Goal: Task Accomplishment & Management: Use online tool/utility

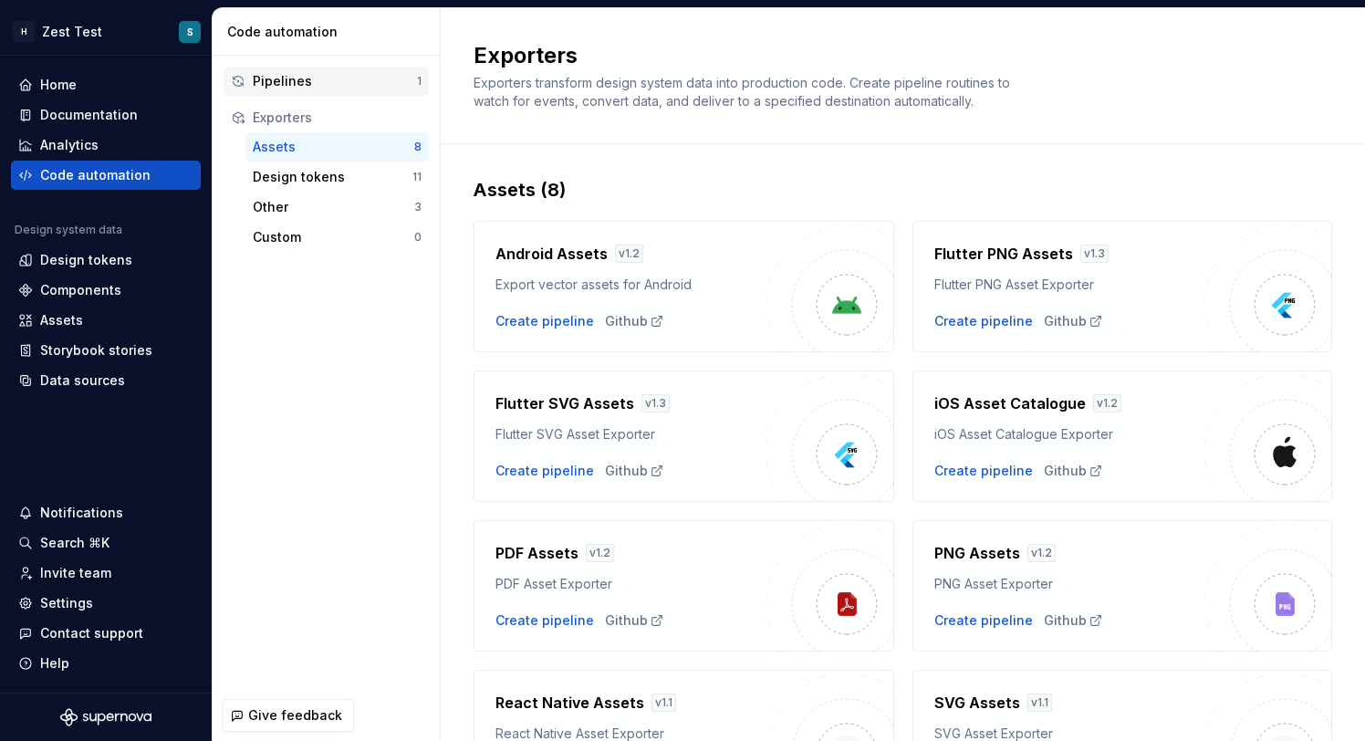
click at [338, 88] on div "Pipelines" at bounding box center [335, 81] width 164 height 18
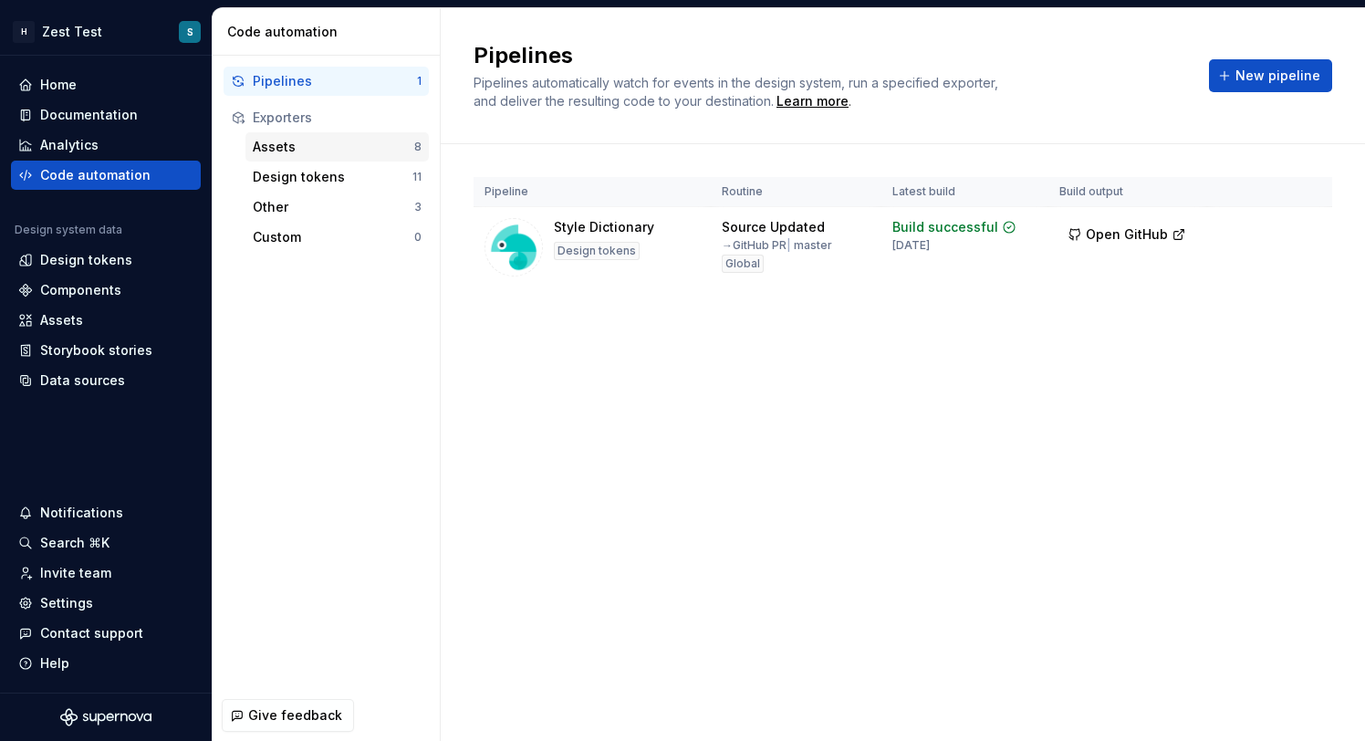
click at [312, 140] on div "Assets" at bounding box center [334, 147] width 162 height 18
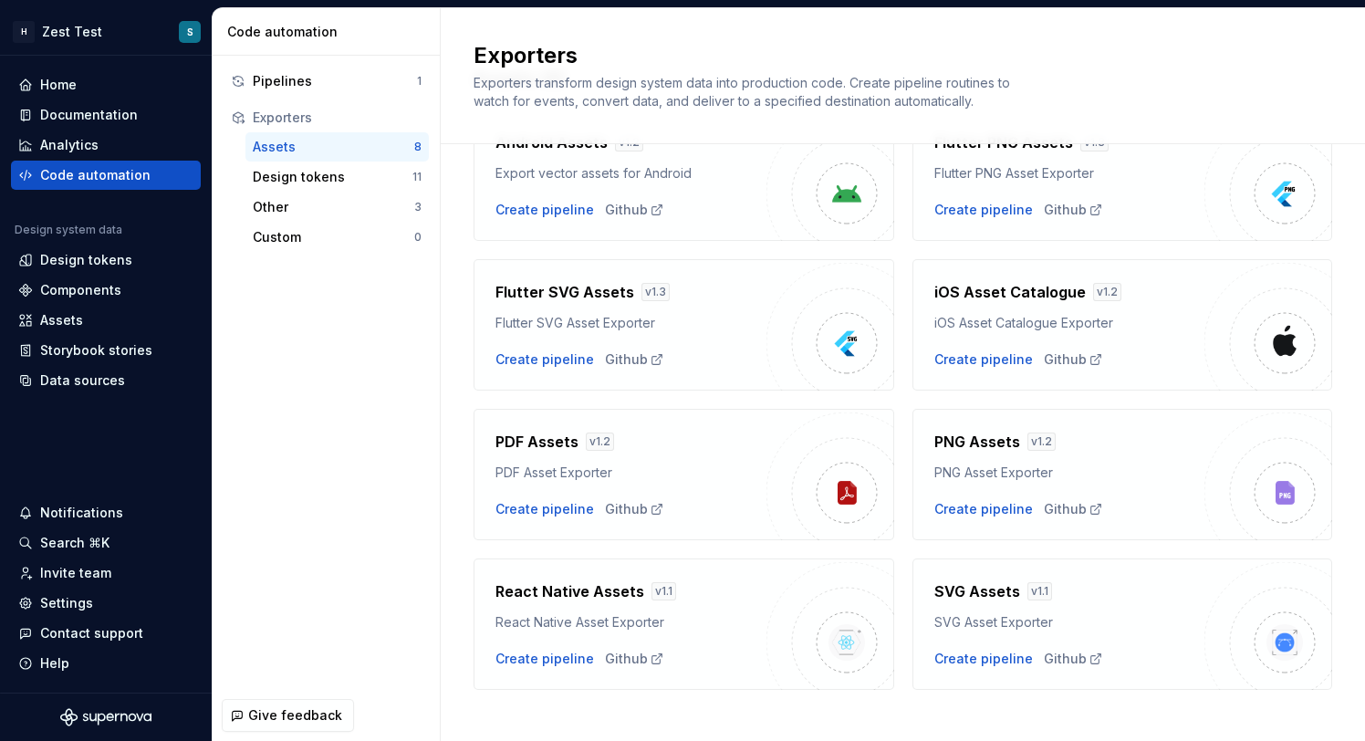
scroll to position [130, 0]
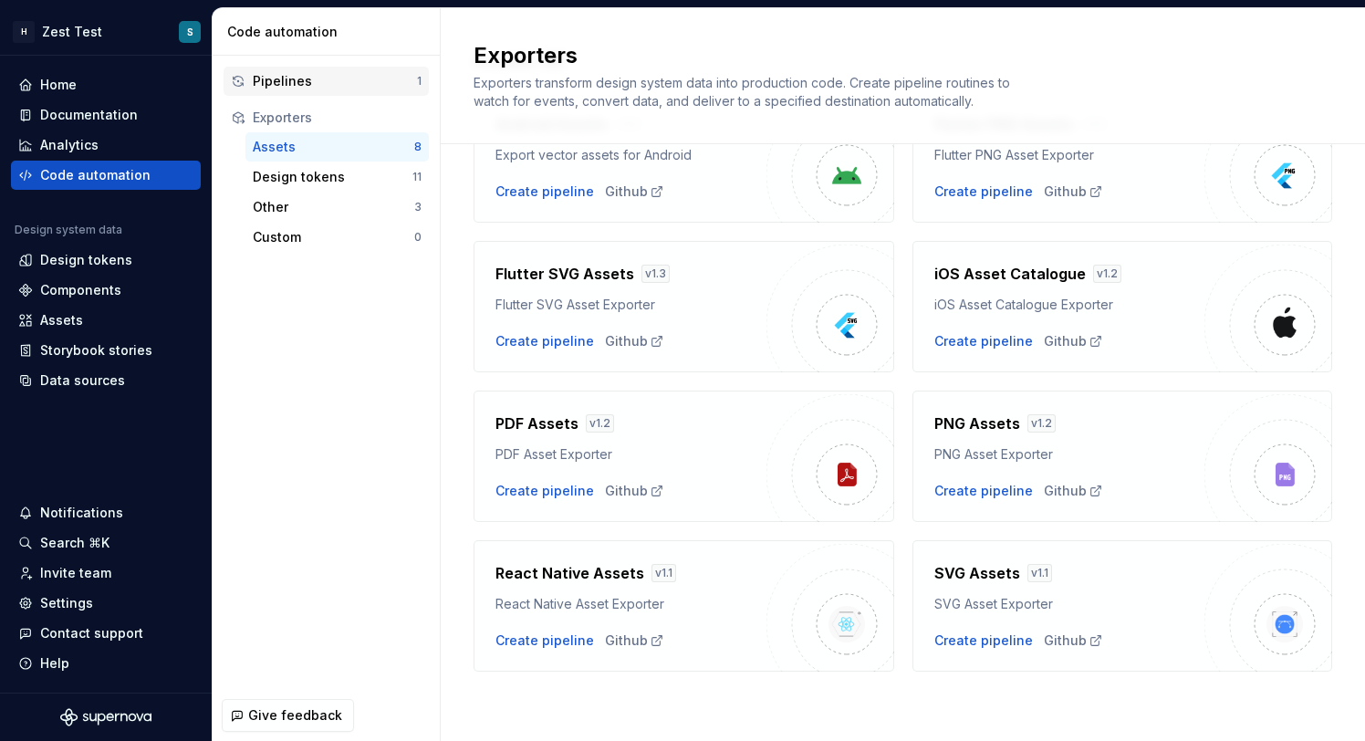
click at [363, 85] on div "Pipelines" at bounding box center [335, 81] width 164 height 18
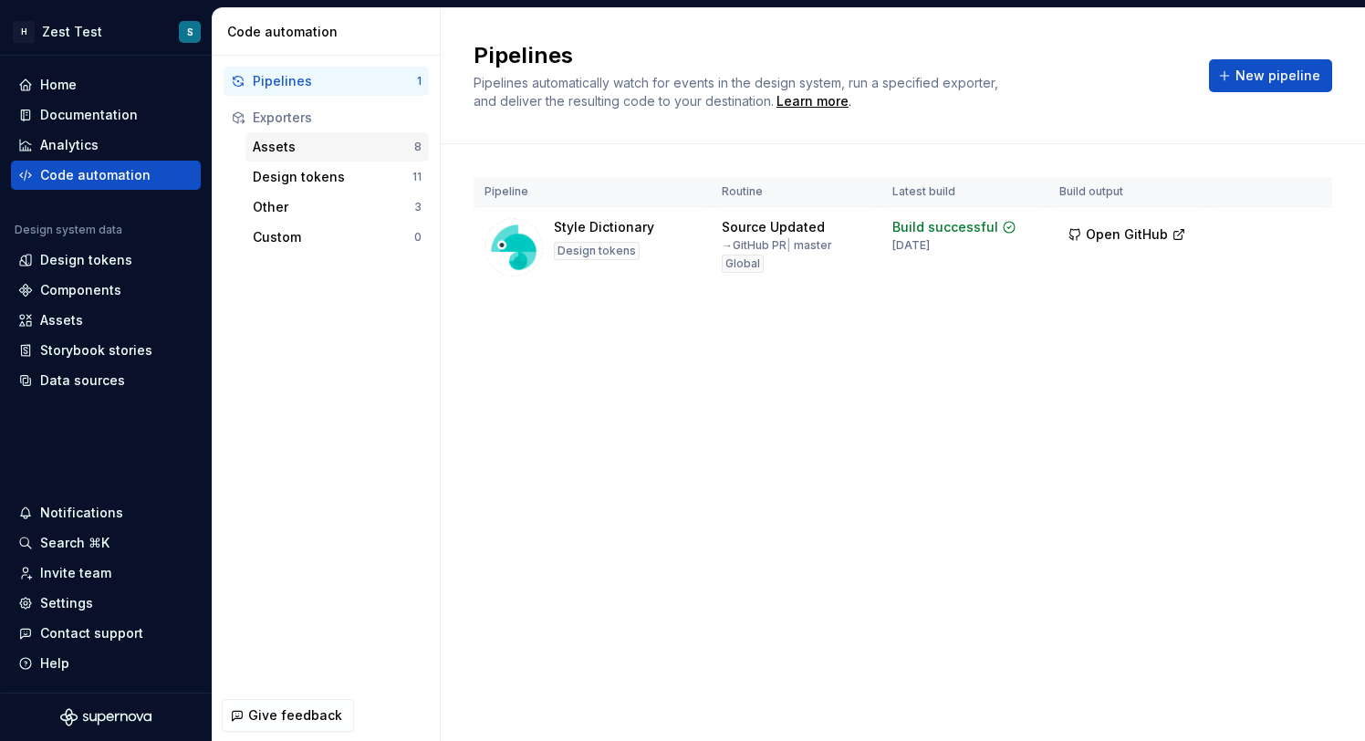
click at [357, 142] on div "Assets" at bounding box center [334, 147] width 162 height 18
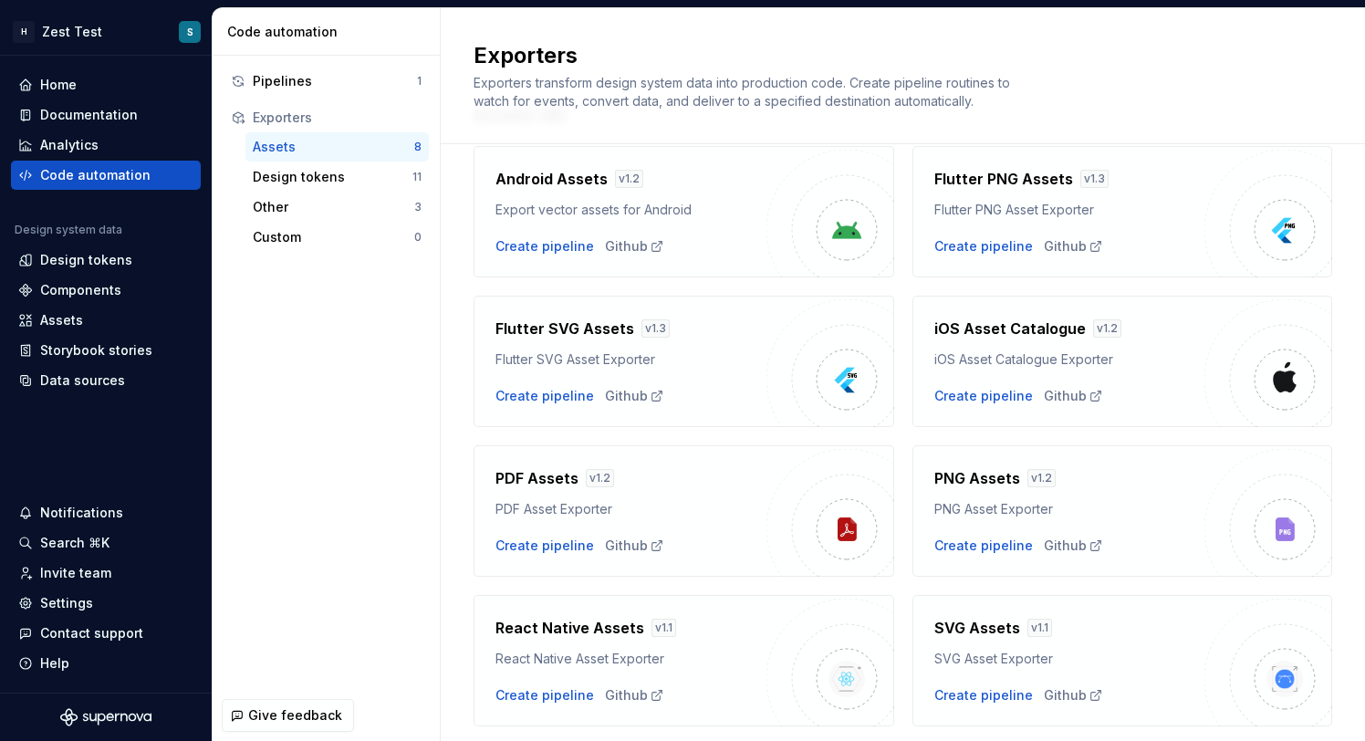
scroll to position [130, 0]
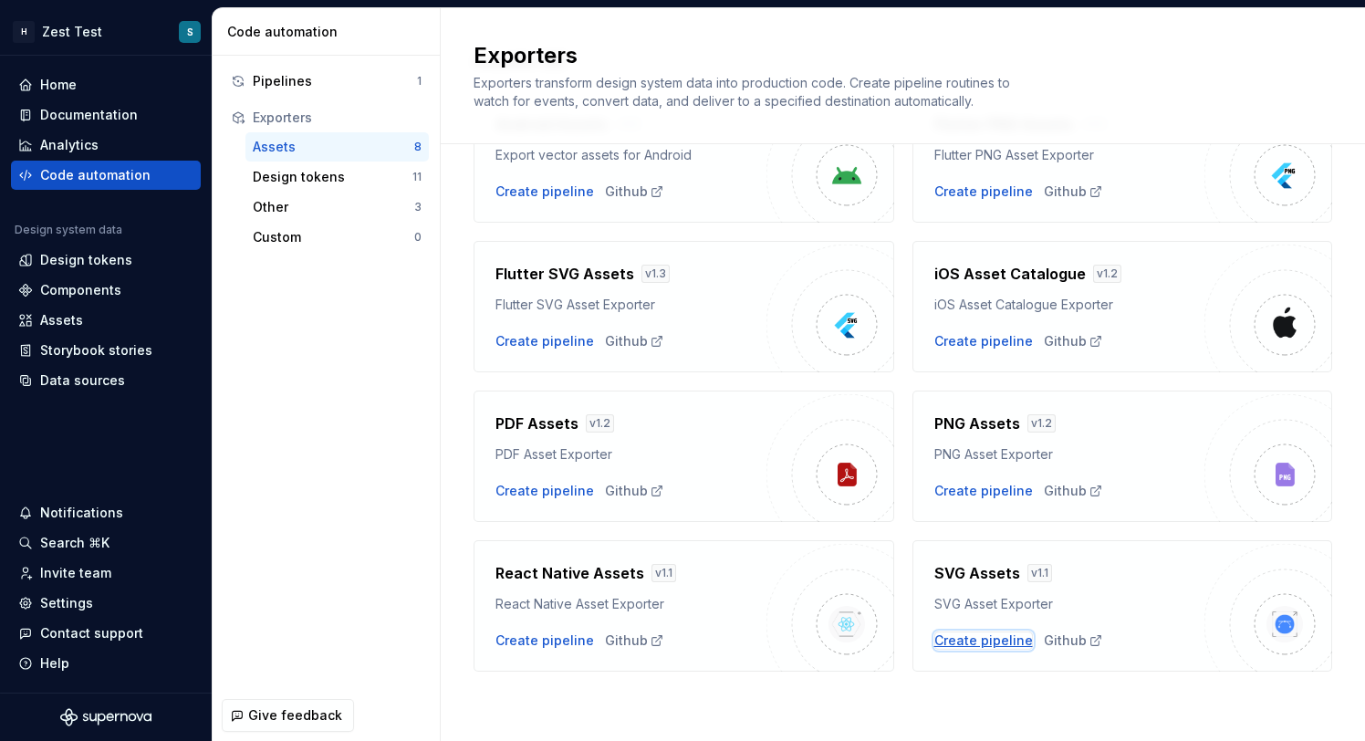
click at [975, 638] on div "Create pipeline" at bounding box center [983, 640] width 99 height 18
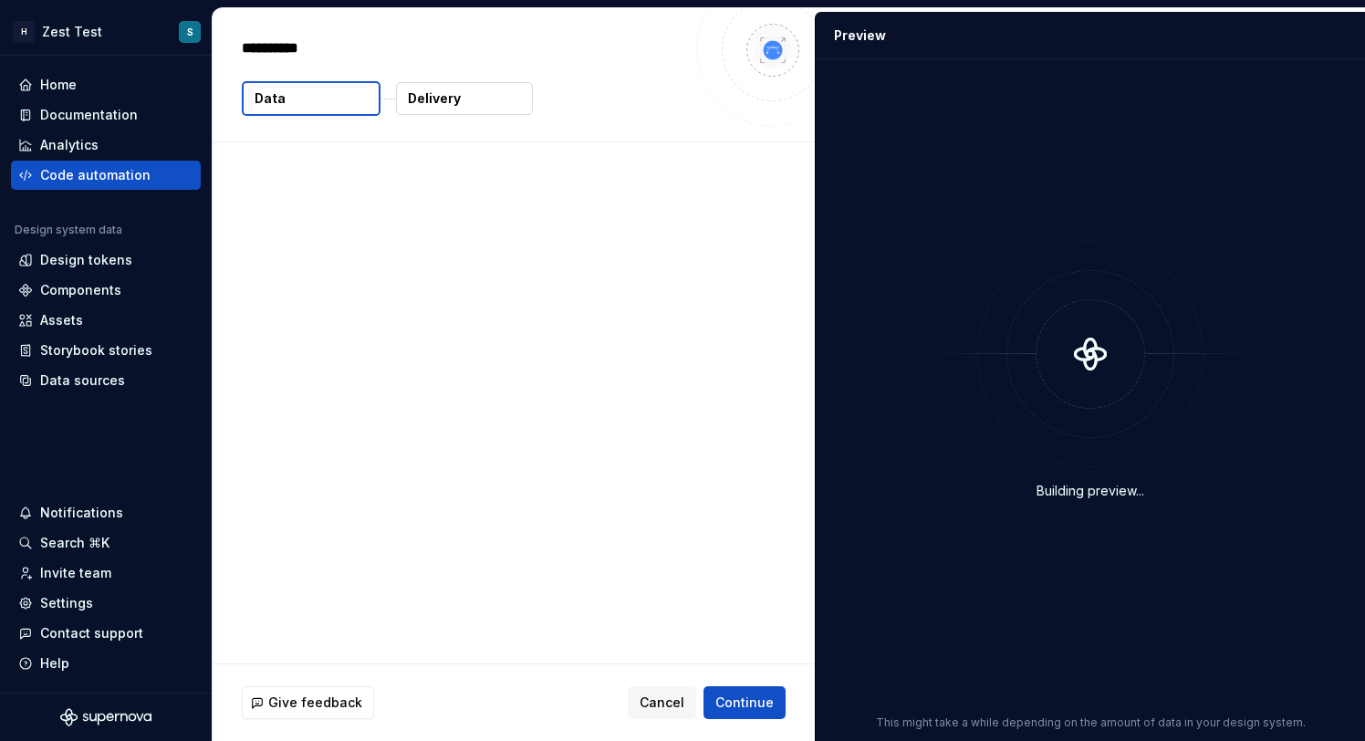
type textarea "*"
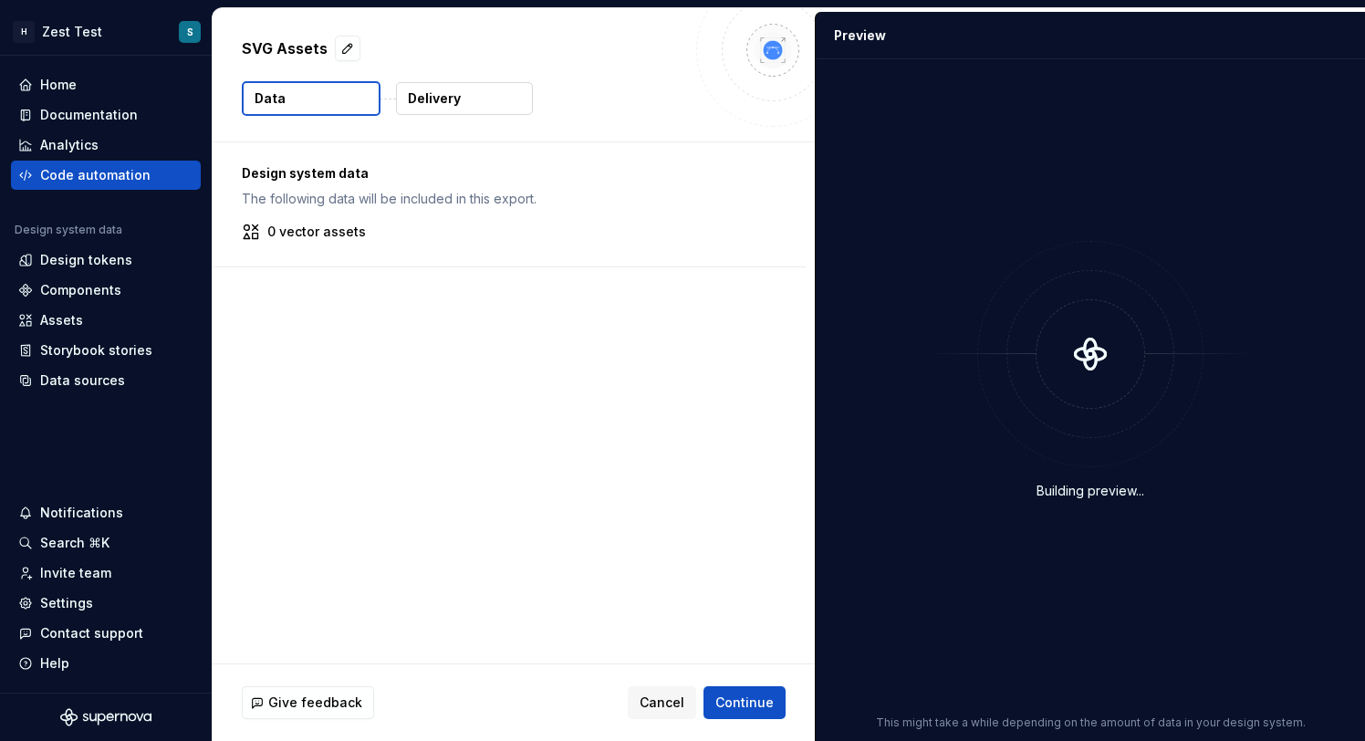
click at [442, 90] on p "Delivery" at bounding box center [434, 98] width 53 height 18
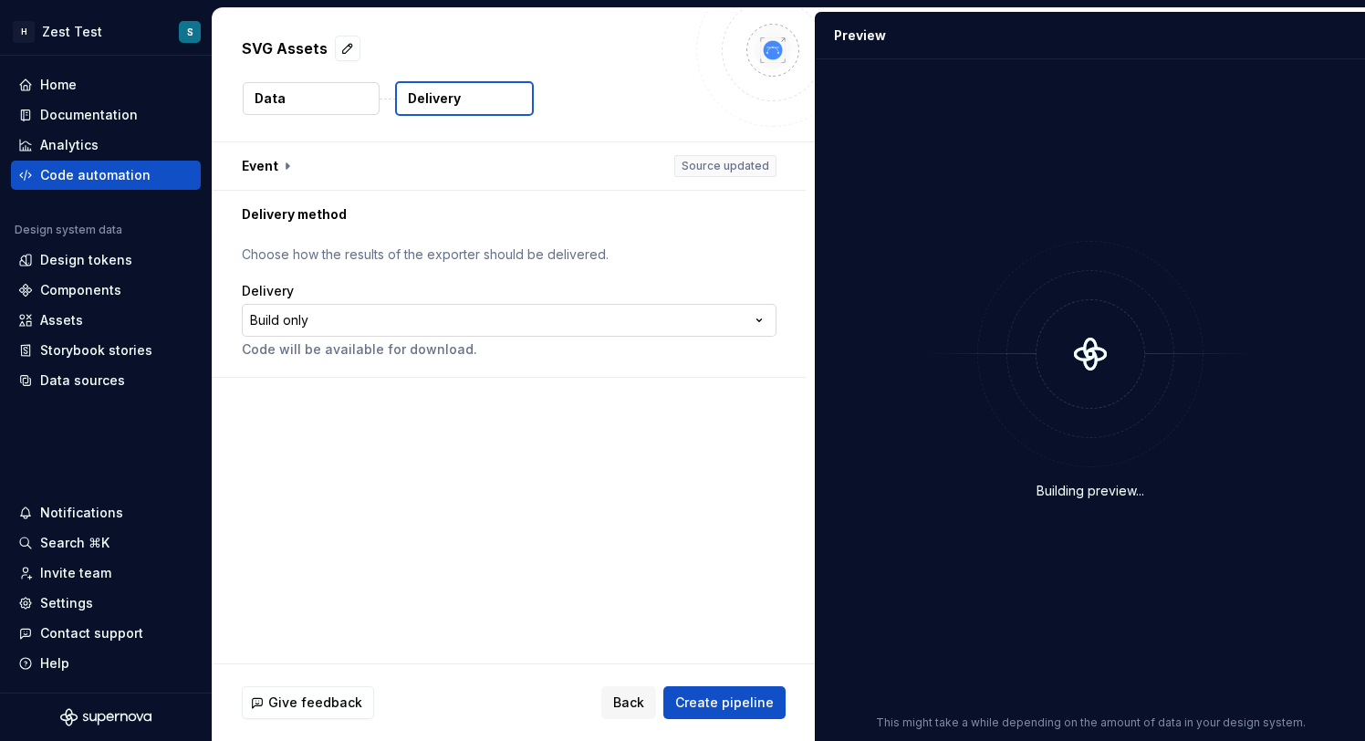
click at [645, 319] on html "**********" at bounding box center [682, 370] width 1365 height 741
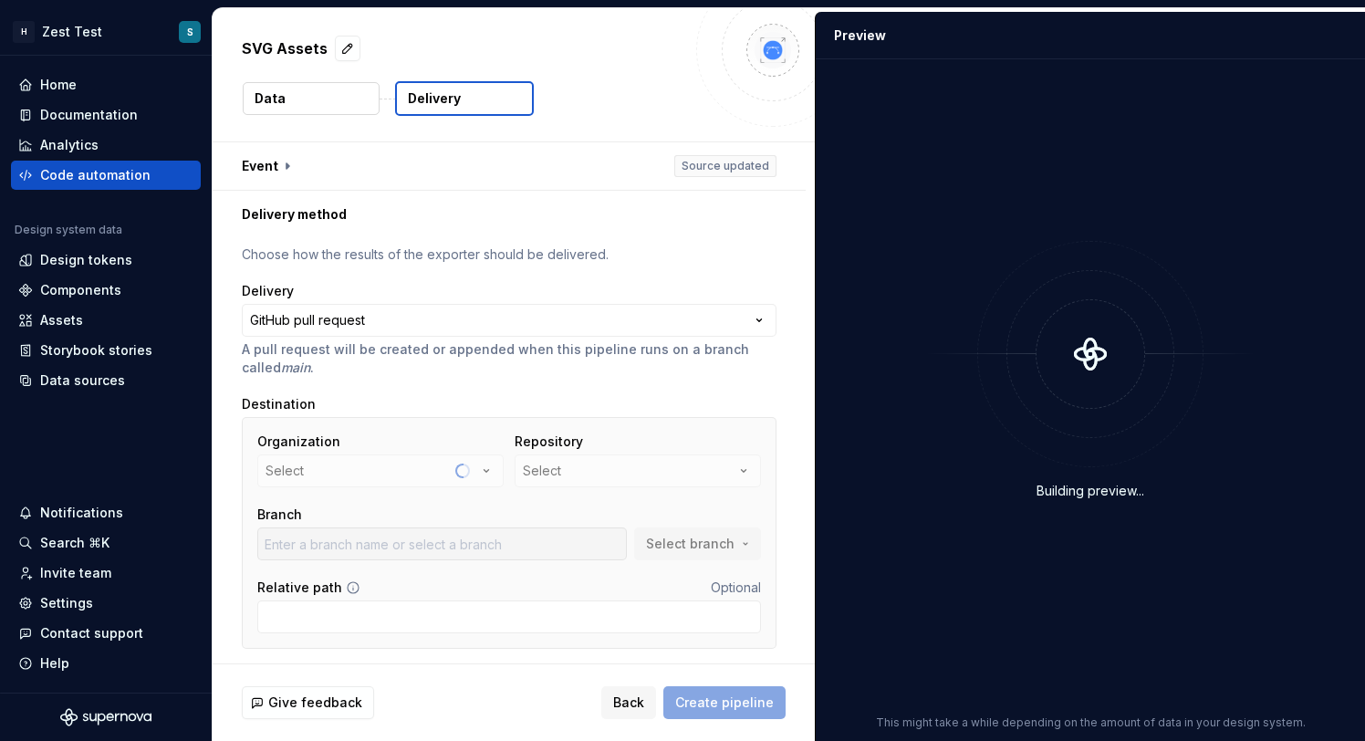
scroll to position [53, 0]
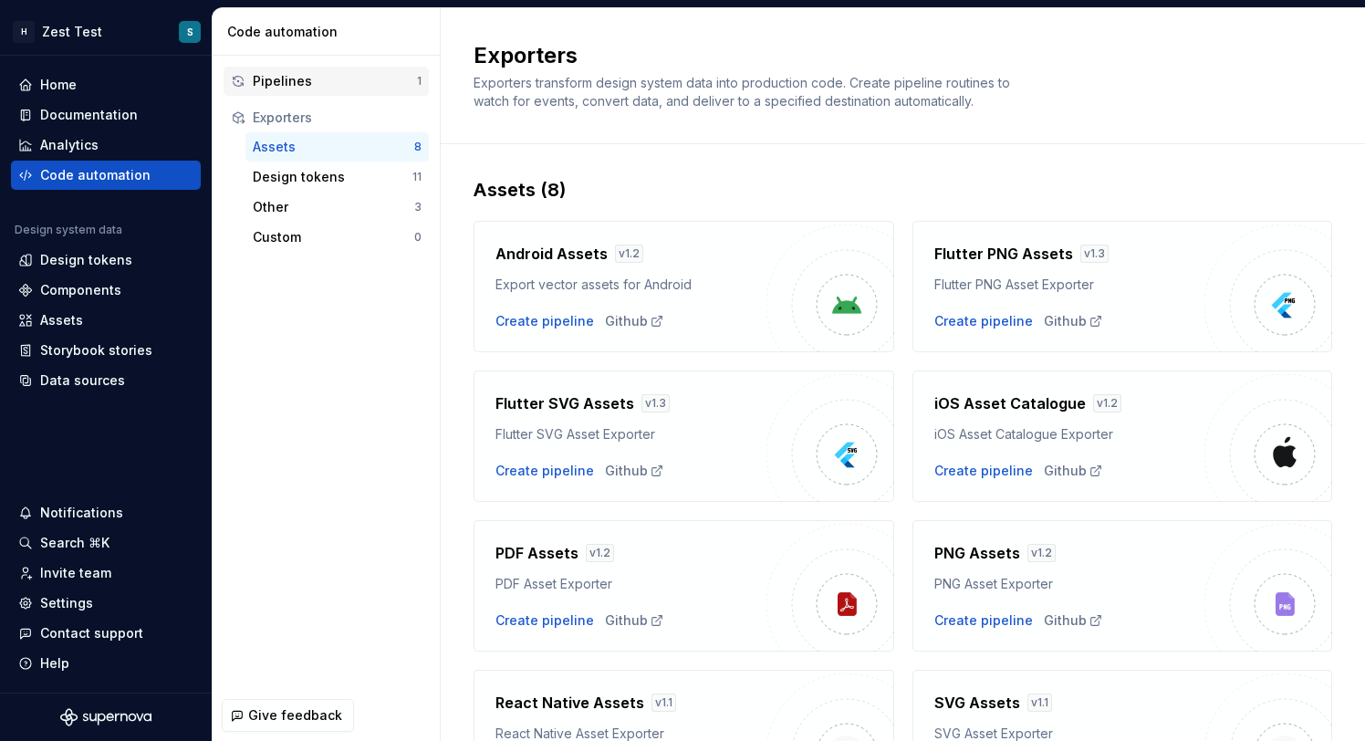
click at [279, 83] on div "Pipelines" at bounding box center [335, 81] width 164 height 18
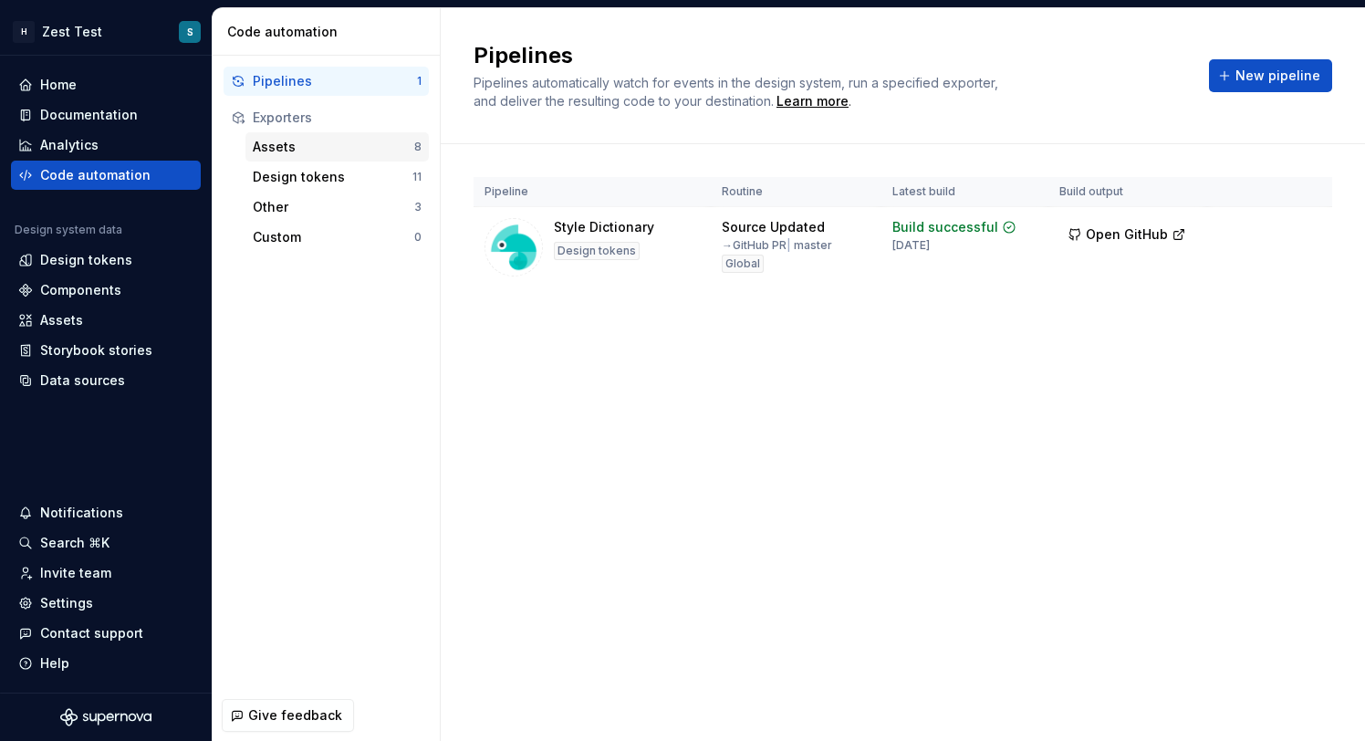
click at [374, 159] on div "Assets 8" at bounding box center [336, 146] width 183 height 29
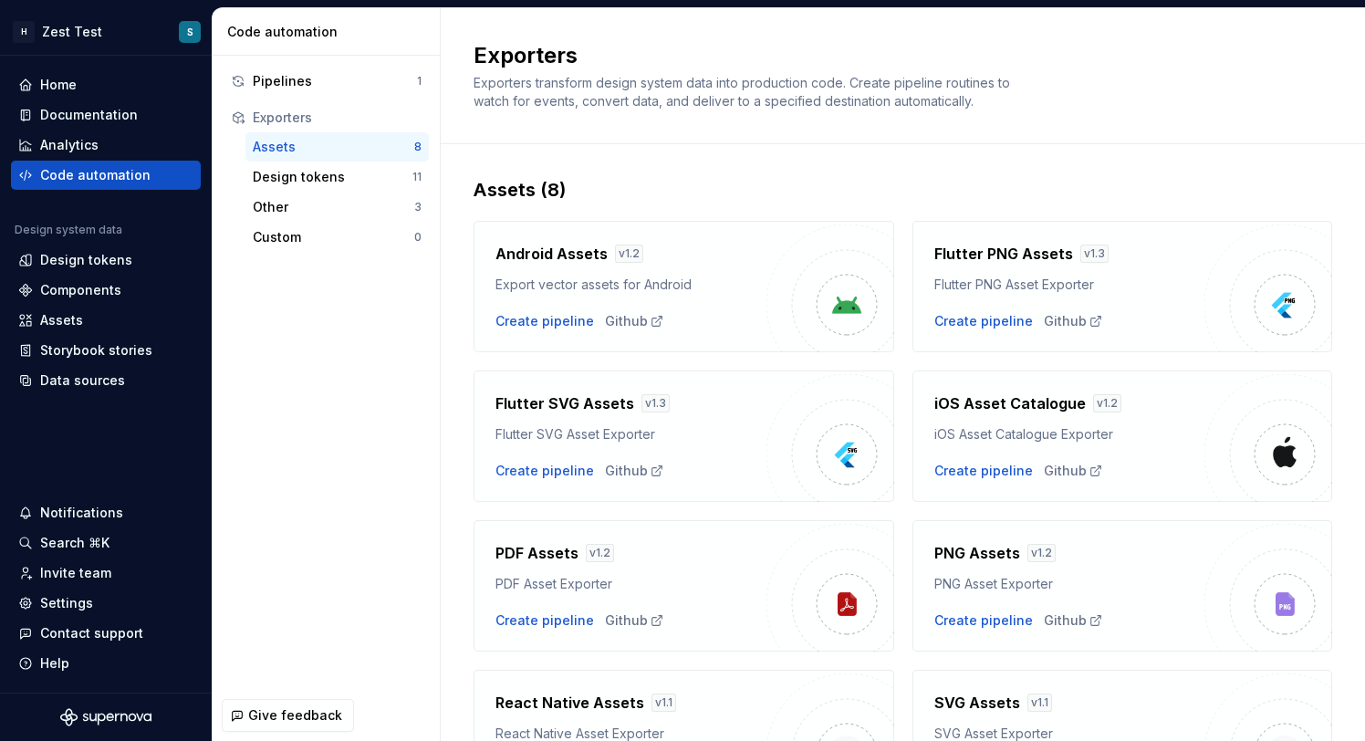
scroll to position [130, 0]
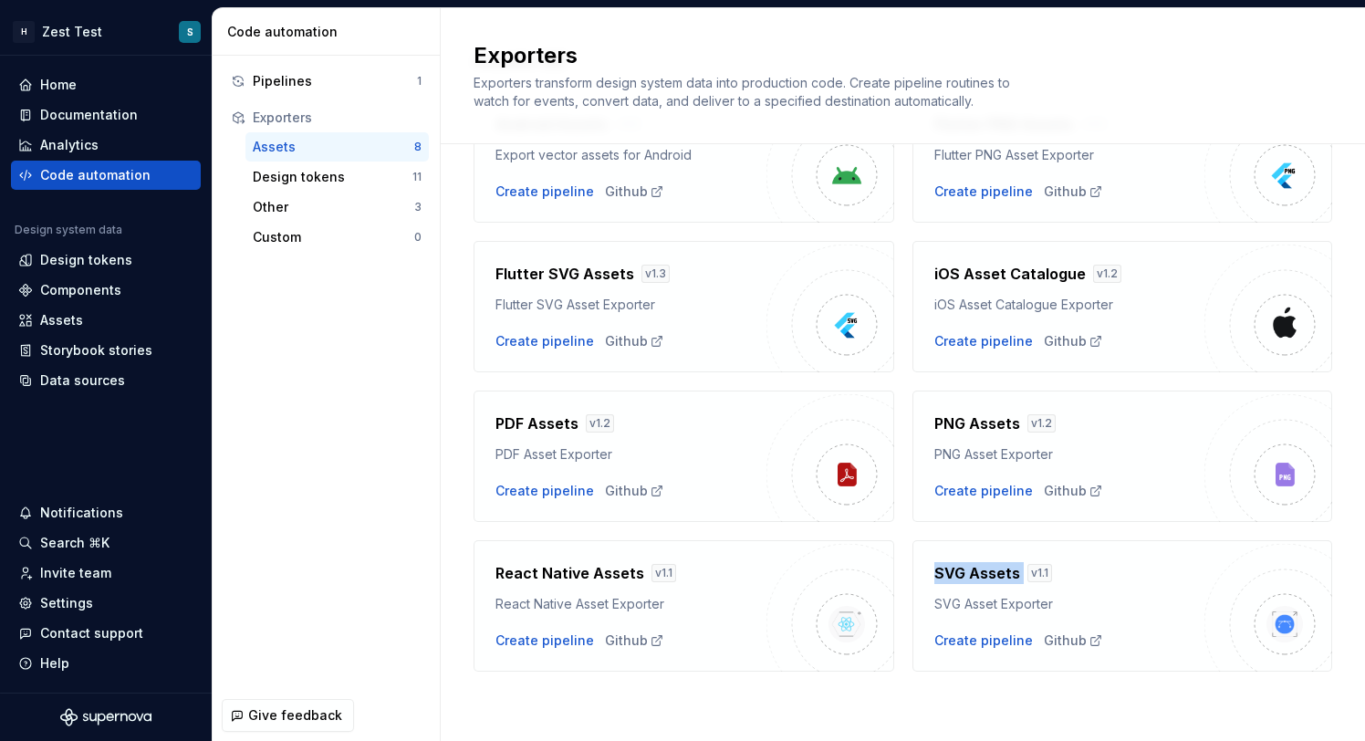
drag, startPoint x: 932, startPoint y: 571, endPoint x: 1028, endPoint y: 572, distance: 96.7
click at [1028, 572] on div "SVG Assets v 1.1 SVG Asset Exporter Create pipeline Github" at bounding box center [1122, 605] width 421 height 131
click at [1068, 639] on div "Github" at bounding box center [1073, 640] width 59 height 18
click at [605, 638] on div "Github" at bounding box center [634, 640] width 59 height 18
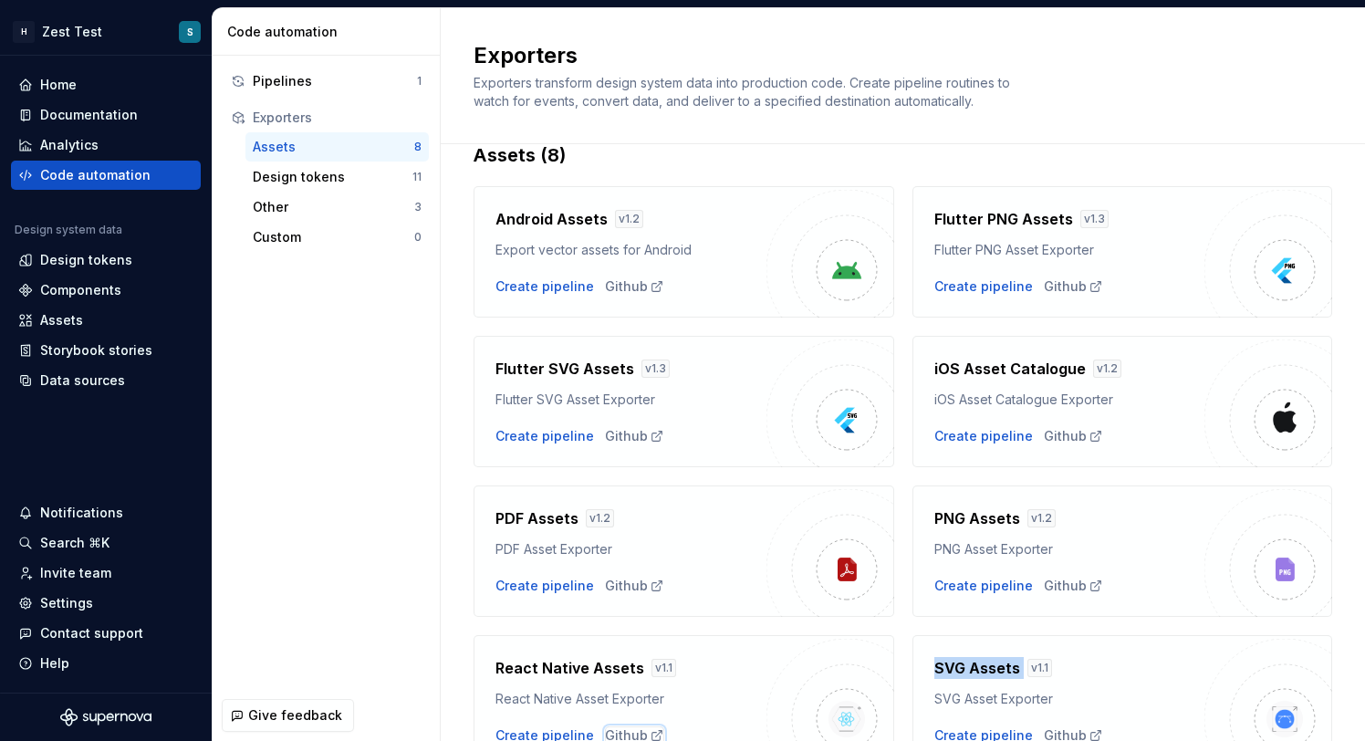
scroll to position [0, 0]
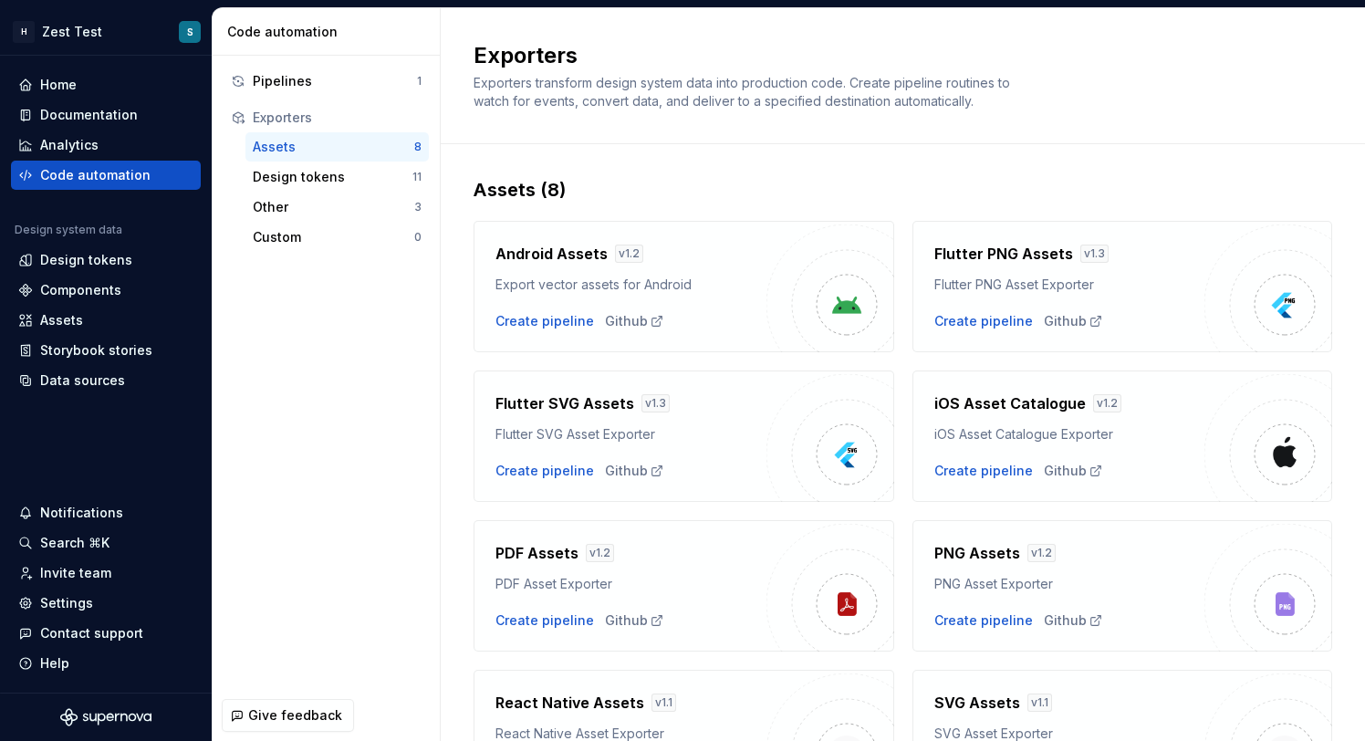
click at [907, 360] on div "Android Assets v 1.2 Export vector assets for Android Create pipeline Github Fl…" at bounding box center [903, 502] width 859 height 599
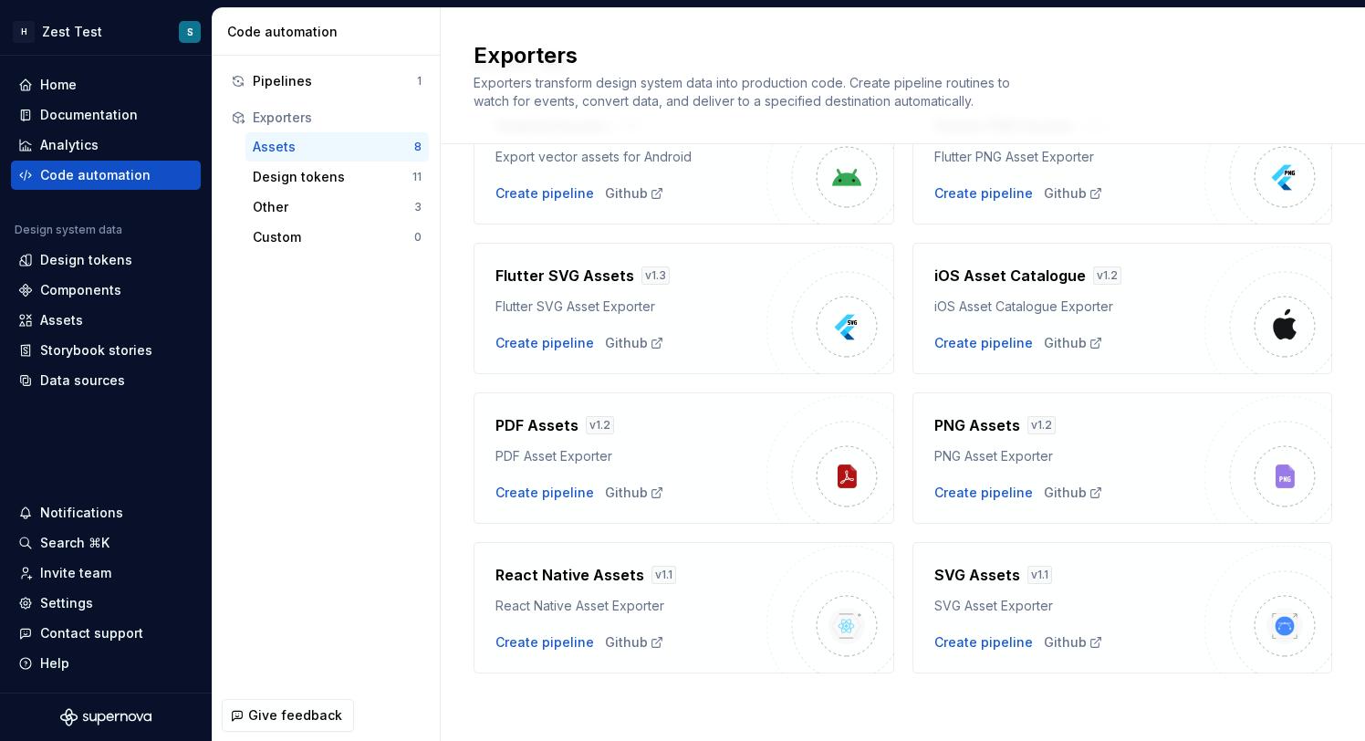
scroll to position [130, 0]
